Goal: Task Accomplishment & Management: Manage account settings

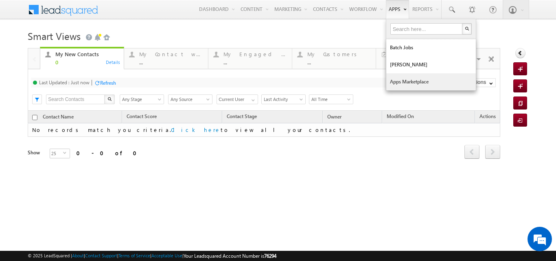
click at [403, 76] on link "Apps Marketplace" at bounding box center [431, 81] width 90 height 17
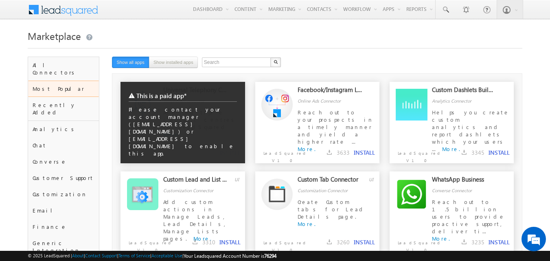
click at [208, 147] on div "This is a paid app* Please contact your account manager (tenantclone@leadsquare…" at bounding box center [182, 134] width 125 height 105
click at [232, 155] on div "This is a paid app* Please contact your account manager (tenantclone@leadsquare…" at bounding box center [182, 122] width 125 height 81
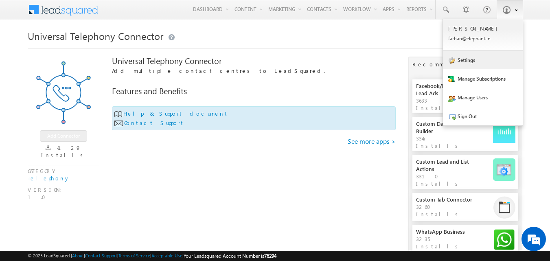
click at [491, 52] on link "Settings" at bounding box center [483, 59] width 80 height 19
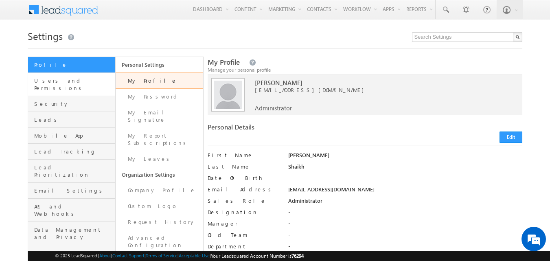
click at [58, 76] on link "Users and Permissions" at bounding box center [71, 84] width 87 height 23
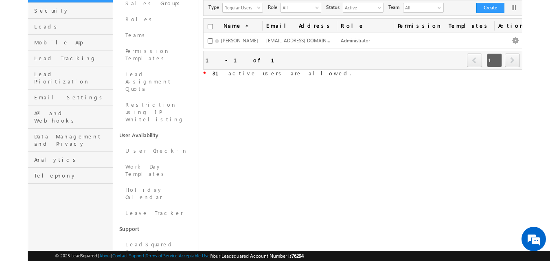
scroll to position [94, 0]
click at [155, 236] on link "LeadSquared Support Access" at bounding box center [155, 247] width 85 height 23
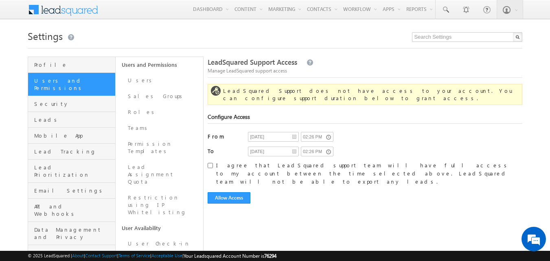
click at [210, 161] on div "I agree that LeadSquared support team will have full access to my account betwe…" at bounding box center [365, 173] width 315 height 25
click at [210, 163] on input "I agree that LeadSquared support team will have full access to my account betwe…" at bounding box center [210, 165] width 5 height 5
checkbox input "true"
click at [221, 192] on button "Allow Access" at bounding box center [229, 197] width 43 height 11
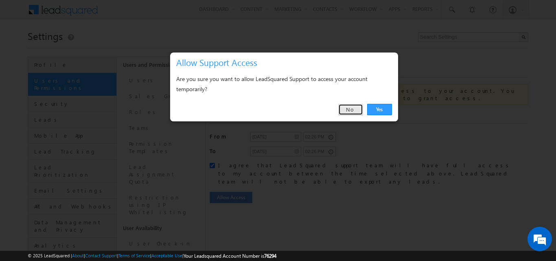
click at [358, 111] on link "No" at bounding box center [350, 109] width 25 height 11
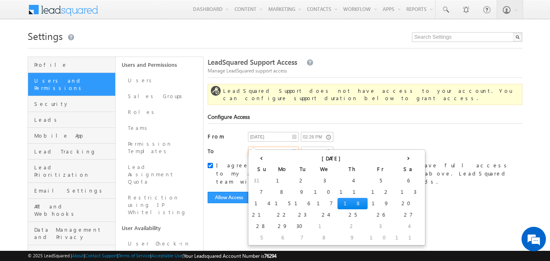
click at [295, 146] on input "09/18/25" at bounding box center [273, 151] width 51 height 10
click at [337, 210] on td "25" at bounding box center [352, 214] width 30 height 11
type input "09/25/25"
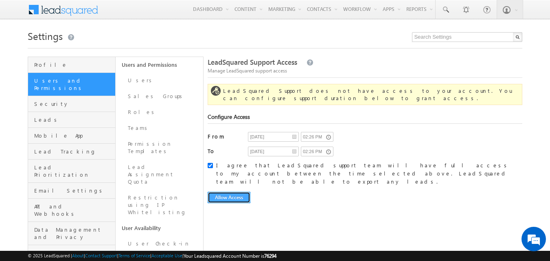
click at [228, 192] on button "Allow Access" at bounding box center [229, 197] width 43 height 11
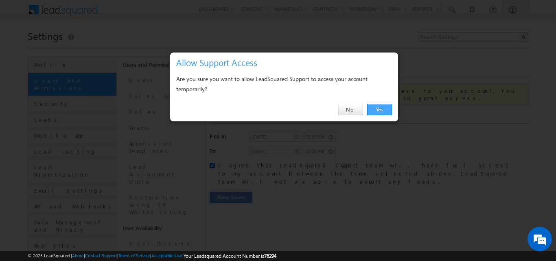
click at [378, 111] on link "Yes" at bounding box center [379, 109] width 25 height 11
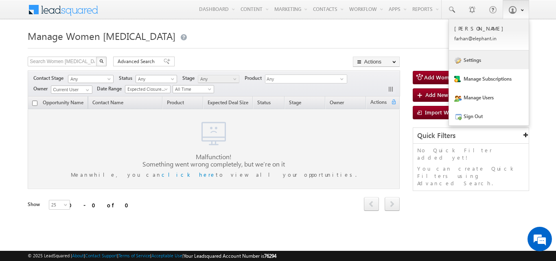
click at [494, 68] on link "Settings" at bounding box center [489, 59] width 80 height 19
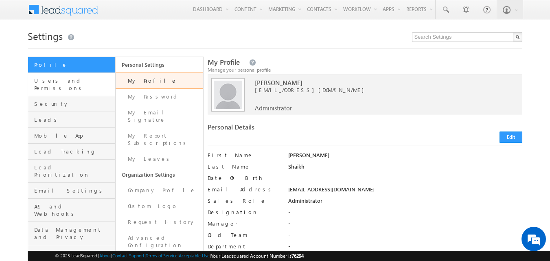
click at [58, 85] on link "Users and Permissions" at bounding box center [71, 84] width 87 height 23
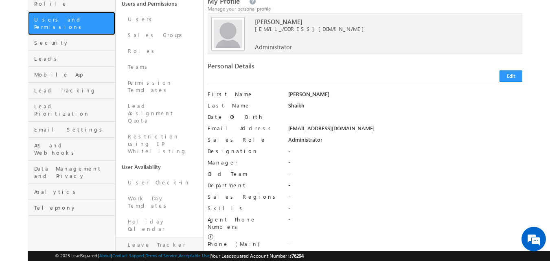
scroll to position [61, 0]
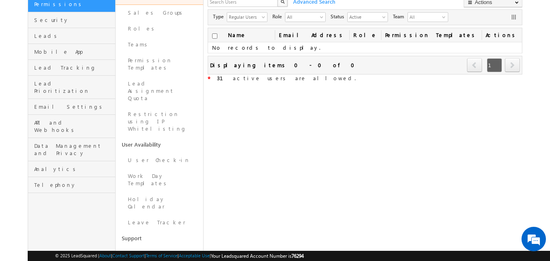
scroll to position [85, 0]
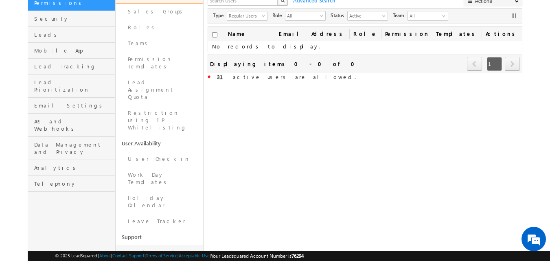
click at [157, 245] on link "LeadSquared Support Access" at bounding box center [159, 256] width 87 height 23
